Goal: Entertainment & Leisure: Consume media (video, audio)

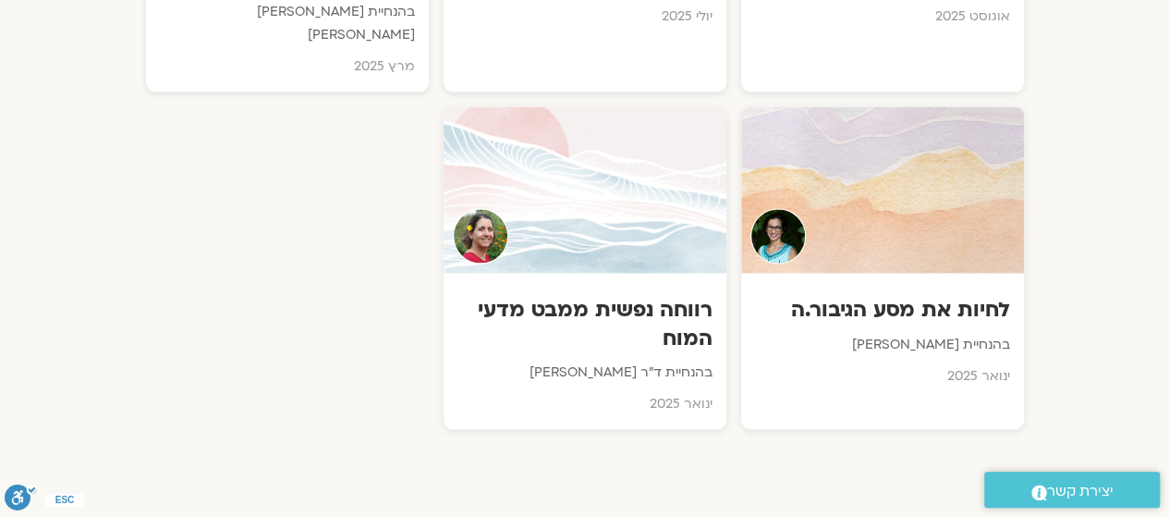
scroll to position [1287, 0]
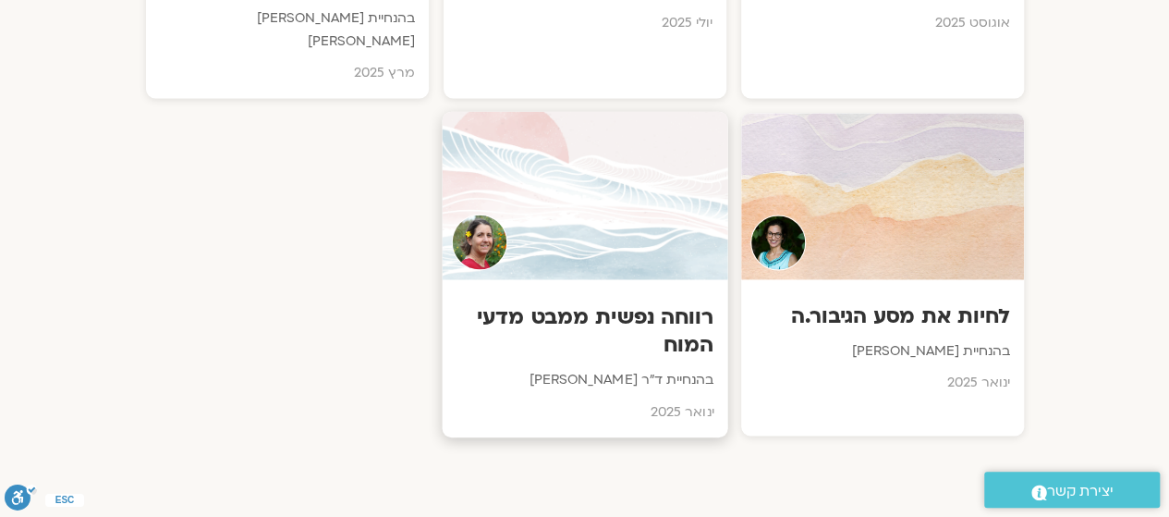
click at [594, 327] on h3 "רווחה נפשית ממבט מדעי המוח" at bounding box center [585, 331] width 258 height 56
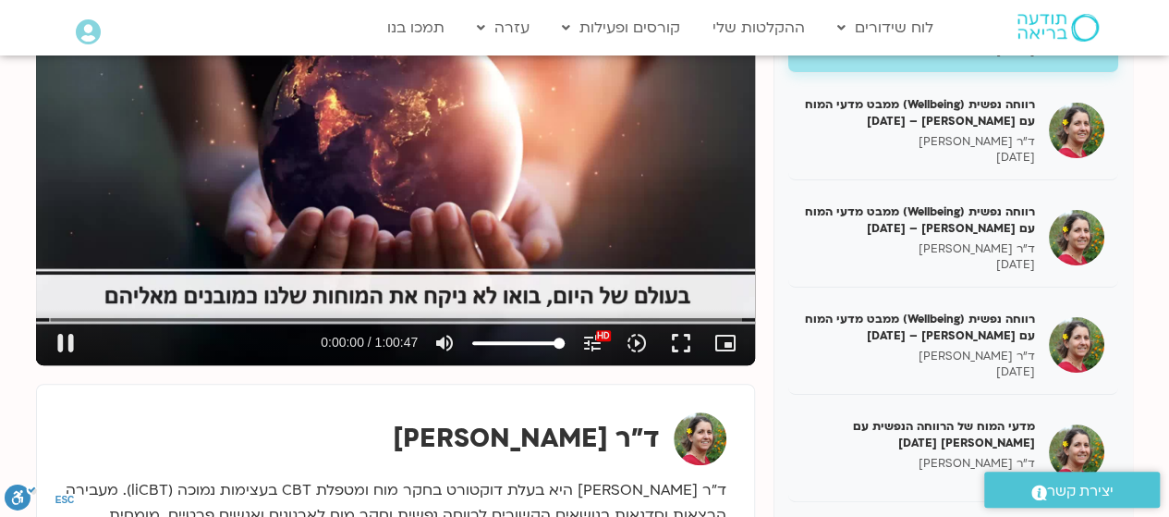
scroll to position [340, 0]
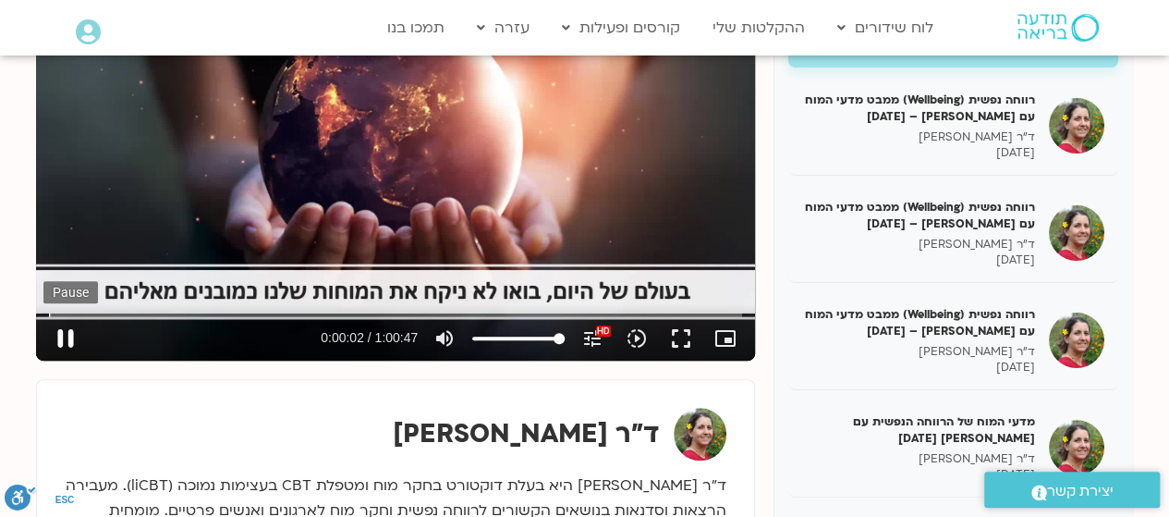
click at [67, 350] on button "pause" at bounding box center [65, 338] width 44 height 44
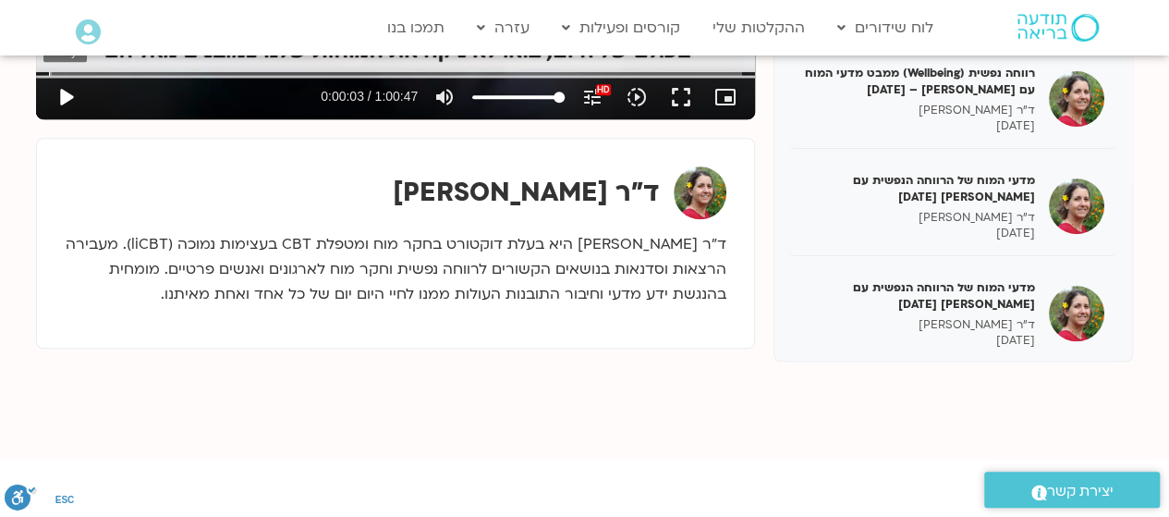
scroll to position [587, 0]
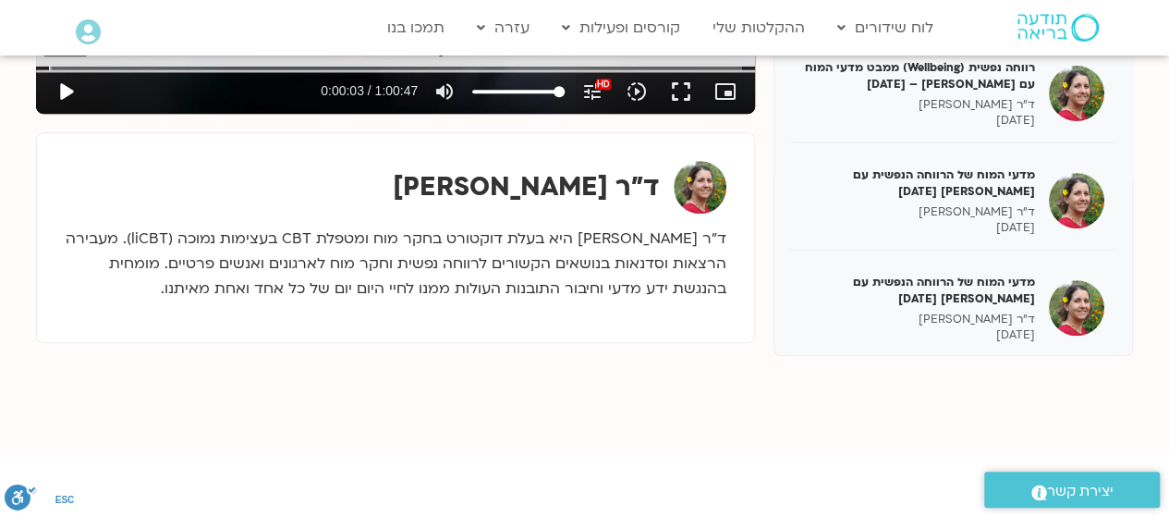
click at [57, 94] on button "play_arrow" at bounding box center [65, 91] width 44 height 44
click at [57, 102] on button "pause" at bounding box center [65, 91] width 44 height 44
type input "4.839849"
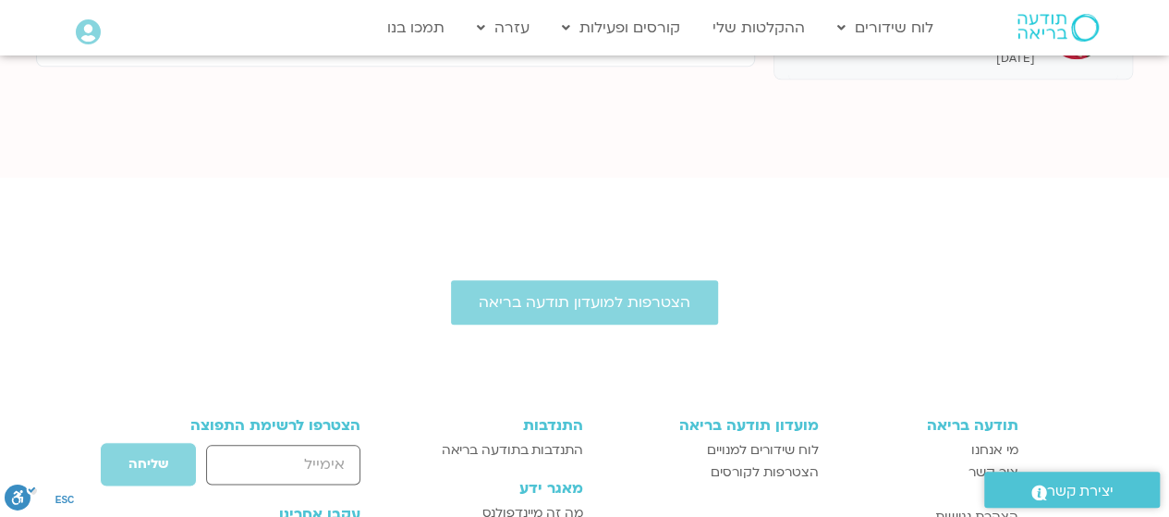
scroll to position [860, 0]
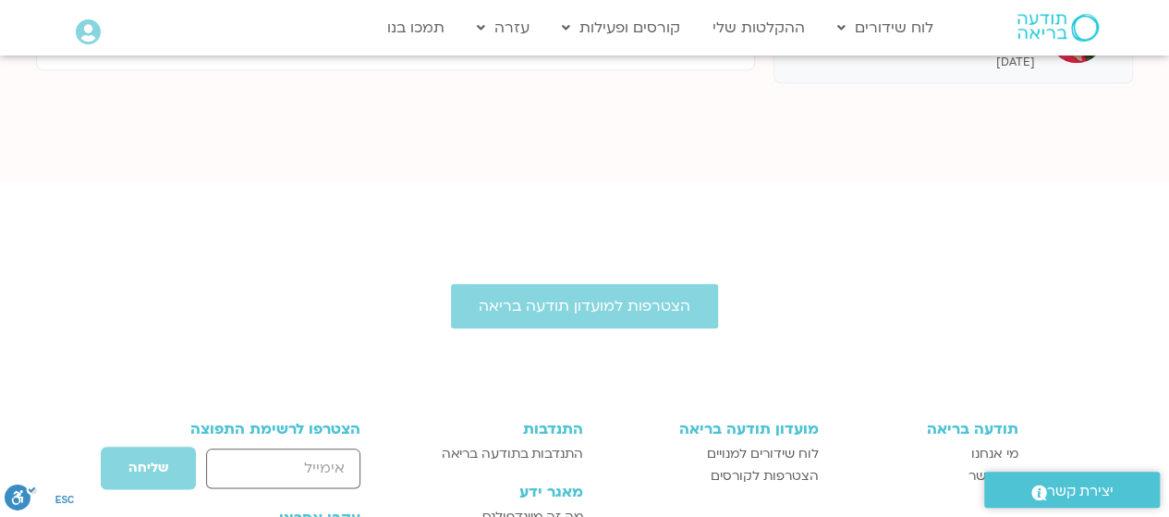
click at [1001, 201] on div "הצטרפות למועדון תודעה בריאה תודעה בריאה מי אנחנו צור קשר תקנון הצהרת נגישות מוע…" at bounding box center [584, 508] width 1169 height 616
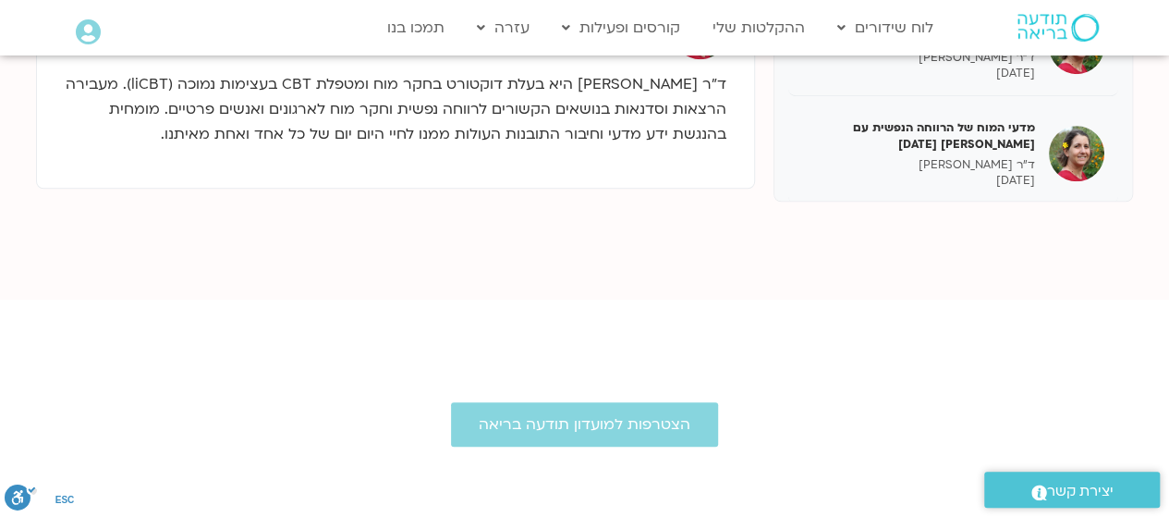
scroll to position [732, 0]
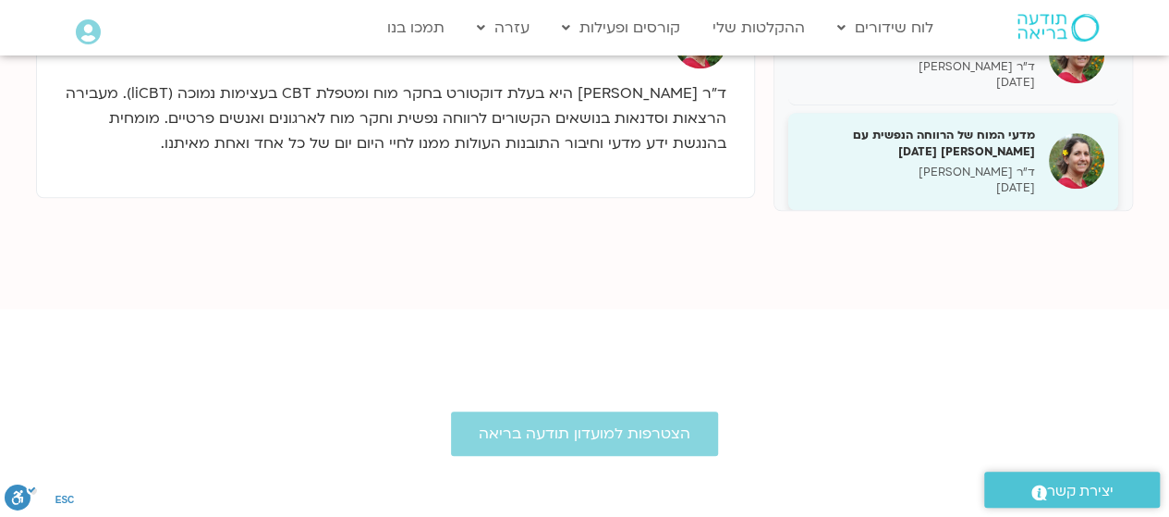
click at [1005, 169] on p "ד"ר נועה אלבלדה" at bounding box center [918, 173] width 233 height 16
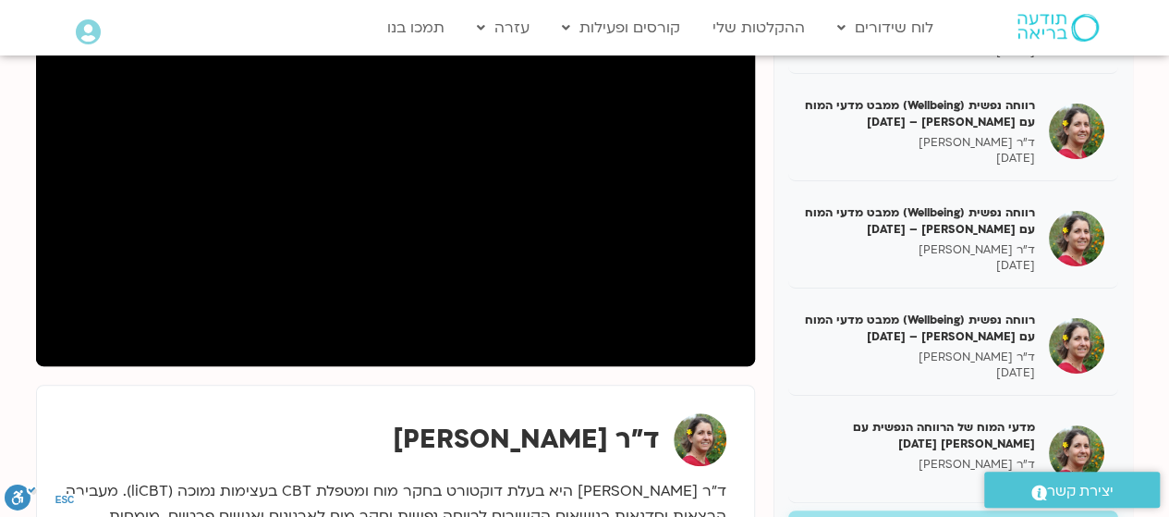
scroll to position [328, 0]
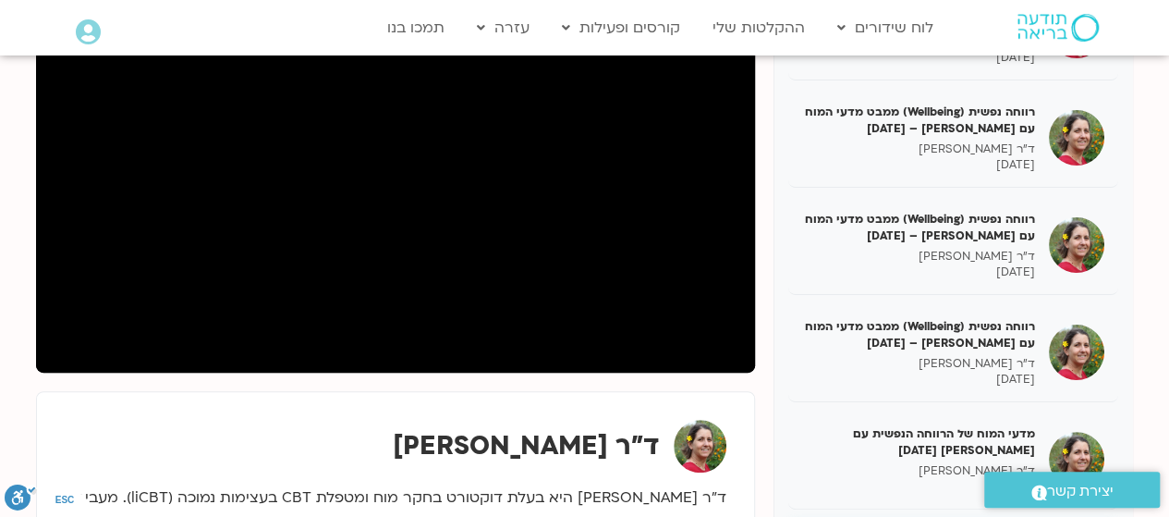
click at [1137, 198] on div "רווחה נפשית (Wellbeing) ממבט מדעי המוח 31/01/25 ד"ר נועה אלבלדה 31/01/2025 רווח…" at bounding box center [585, 303] width 1116 height 690
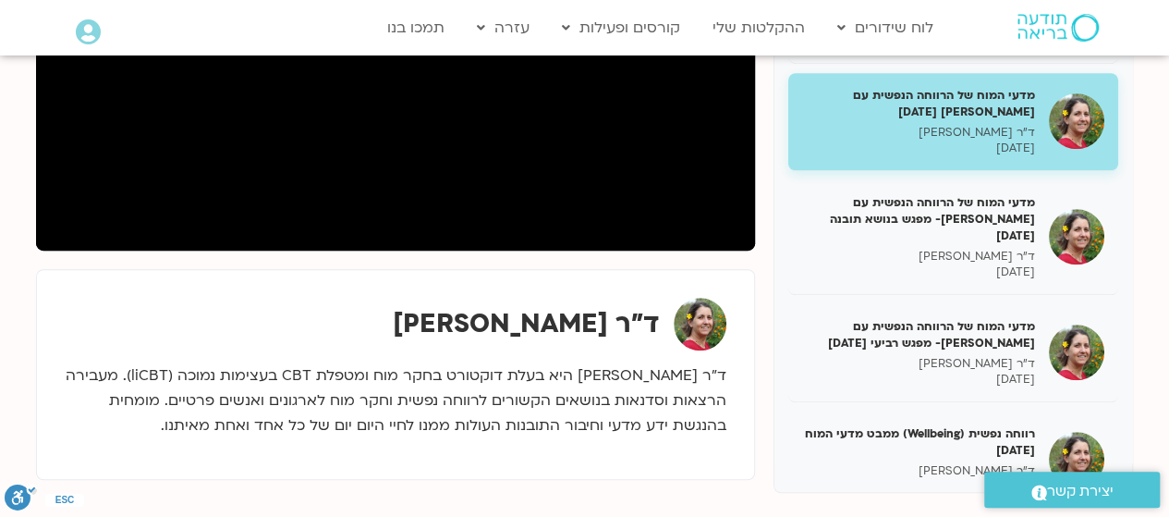
scroll to position [451, 0]
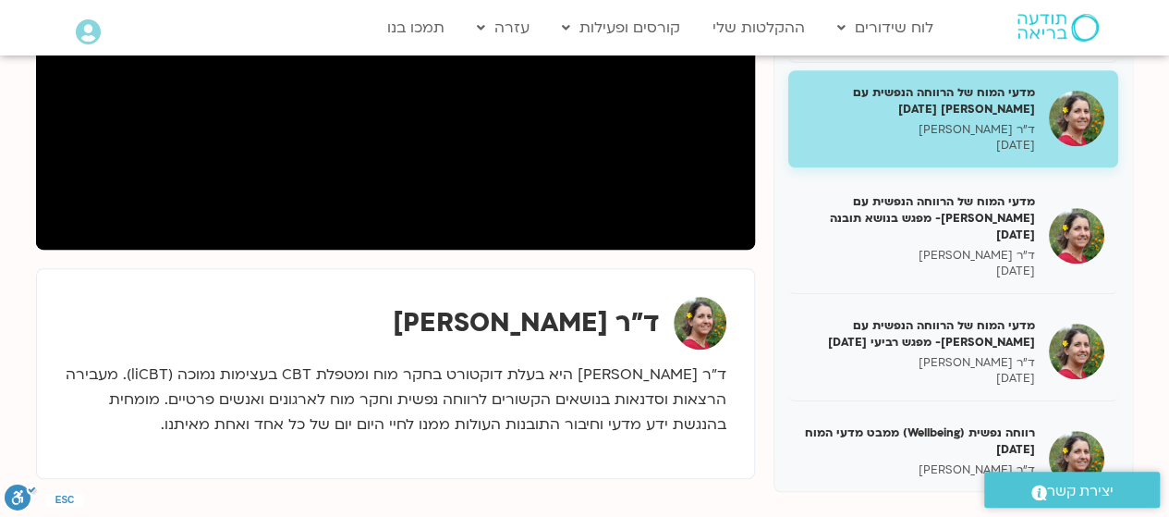
click at [864, 140] on p "07/03/2025" at bounding box center [918, 146] width 233 height 16
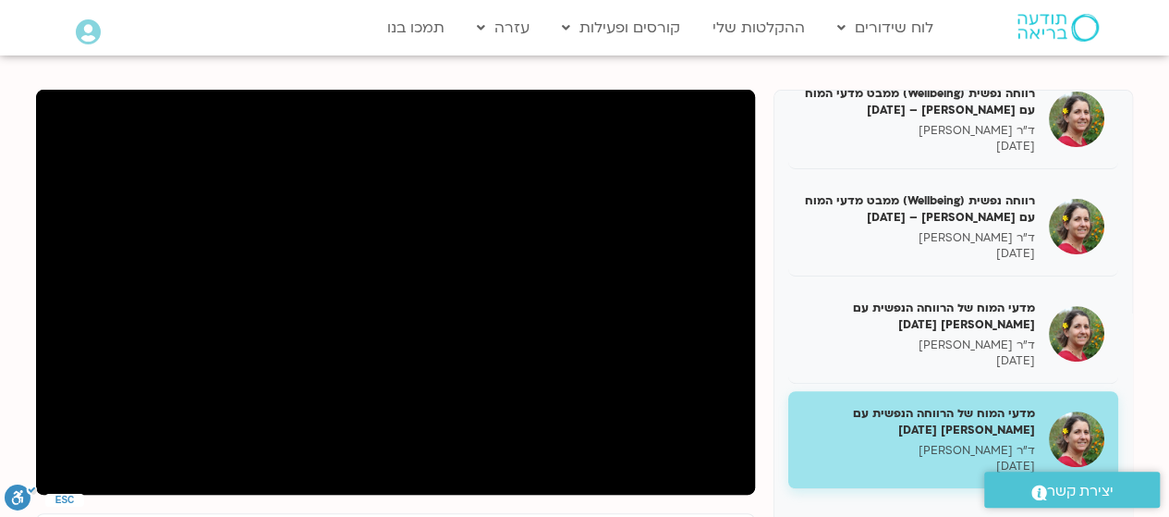
scroll to position [213, 0]
